Goal: Check status

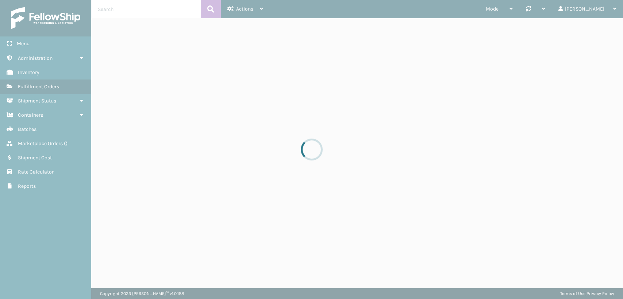
click at [175, 15] on div at bounding box center [311, 149] width 623 height 299
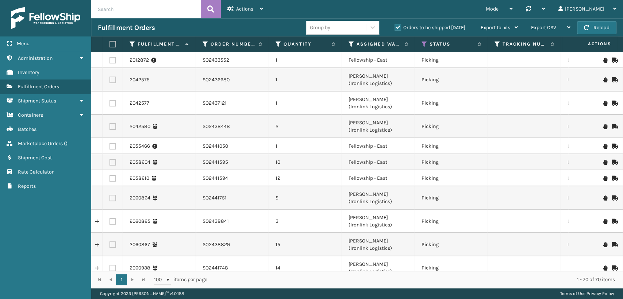
click at [178, 14] on input "text" at bounding box center [145, 9] width 109 height 18
paste input "SO2442143"
type input "SO2442143"
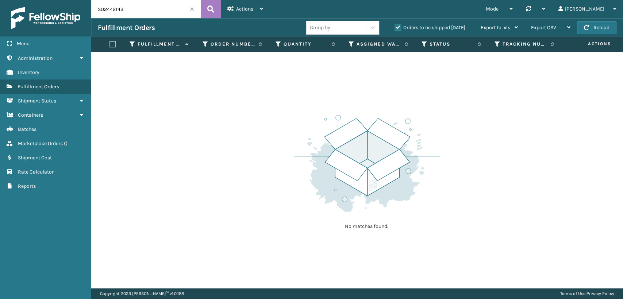
click at [400, 26] on label "Orders to be shipped [DATE]" at bounding box center [429, 27] width 71 height 6
click at [395, 26] on input "Orders to be shipped [DATE]" at bounding box center [394, 25] width 0 height 5
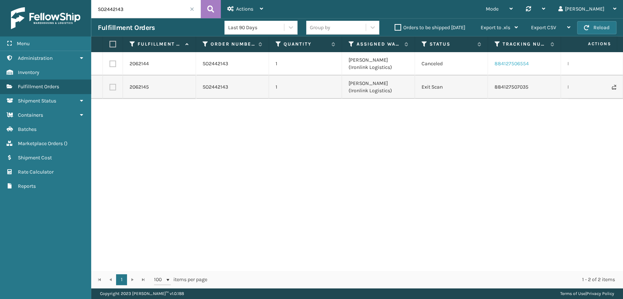
click at [511, 62] on link "884127506554" at bounding box center [511, 64] width 34 height 6
drag, startPoint x: 532, startPoint y: 91, endPoint x: 495, endPoint y: 92, distance: 36.9
click at [495, 92] on td "884127507035" at bounding box center [524, 87] width 73 height 23
copy link "884127507035"
click at [534, 85] on td "884127507035" at bounding box center [524, 87] width 73 height 23
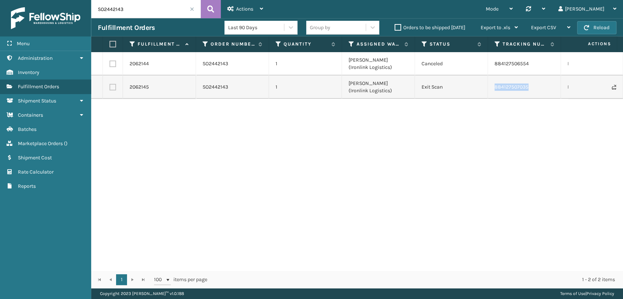
click at [534, 86] on td "884127507035" at bounding box center [524, 87] width 73 height 23
drag, startPoint x: 520, startPoint y: 87, endPoint x: 496, endPoint y: 89, distance: 24.2
click at [496, 89] on td "884127507035" at bounding box center [524, 87] width 73 height 23
copy link "884127507035"
